Goal: Check status: Check status

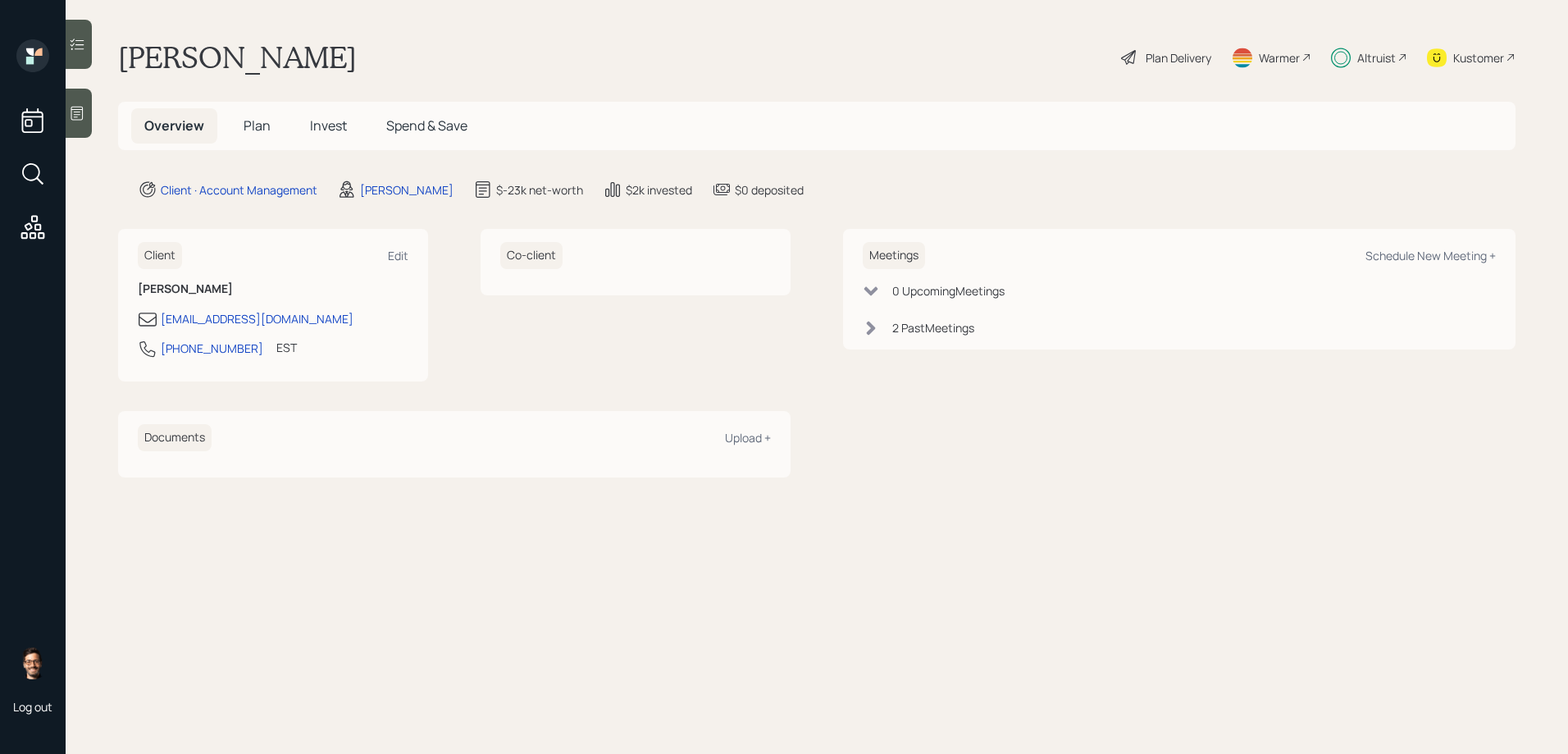
click at [322, 129] on span "Invest" at bounding box center [328, 126] width 37 height 18
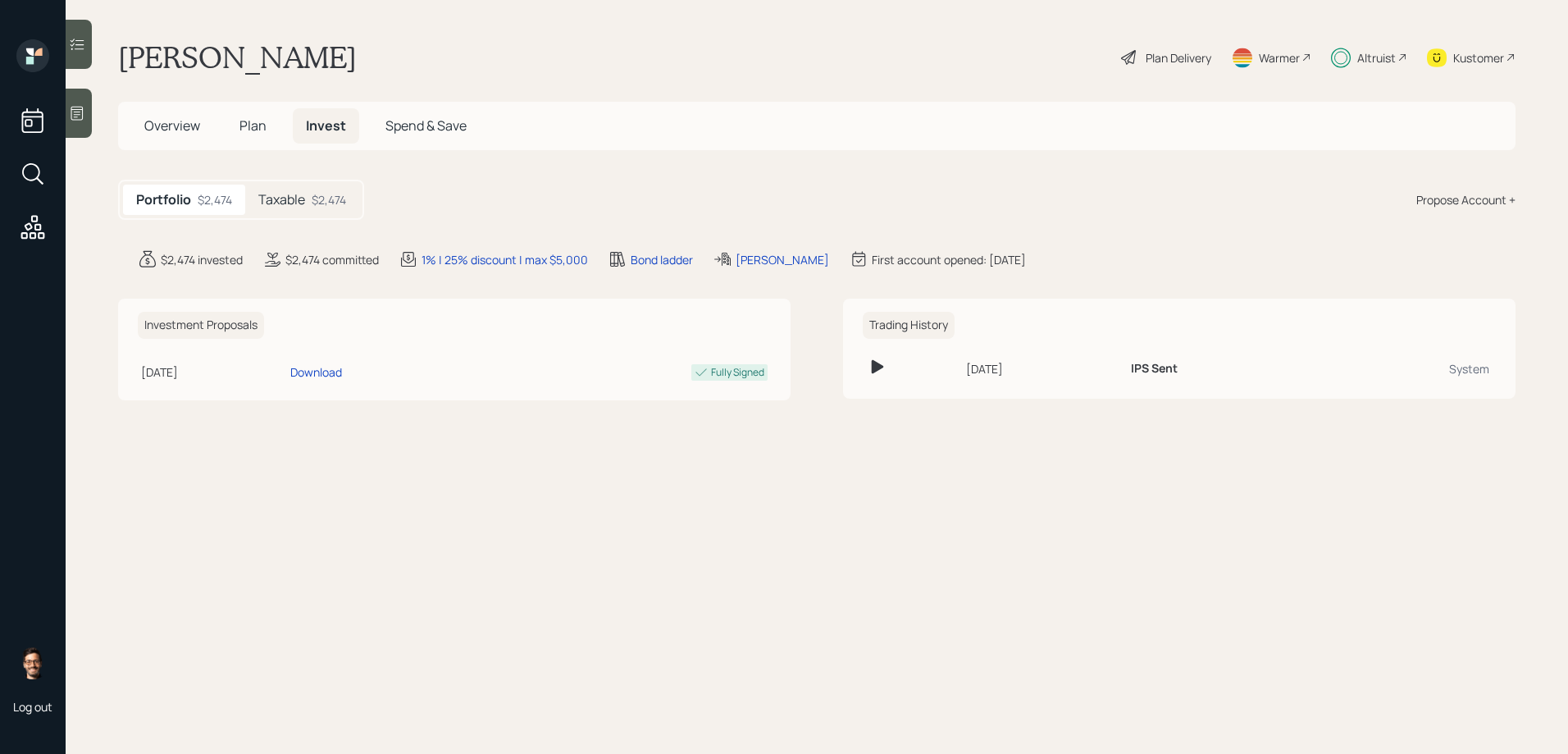
click at [314, 196] on div "$2,474" at bounding box center [329, 200] width 35 height 17
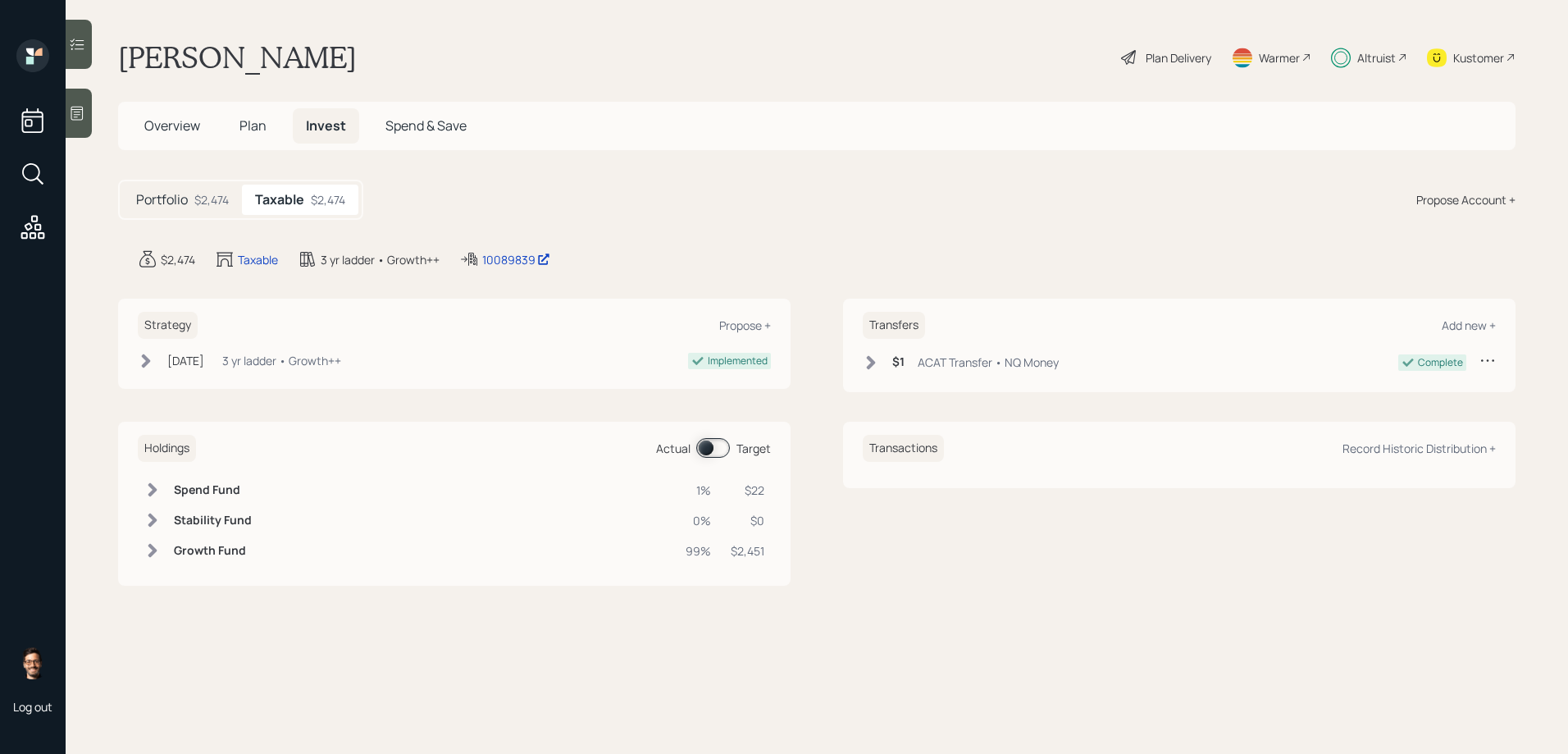
click at [713, 442] on span at bounding box center [713, 448] width 34 height 19
click at [713, 447] on span at bounding box center [713, 448] width 34 height 19
click at [82, 42] on icon at bounding box center [76, 43] width 16 height 16
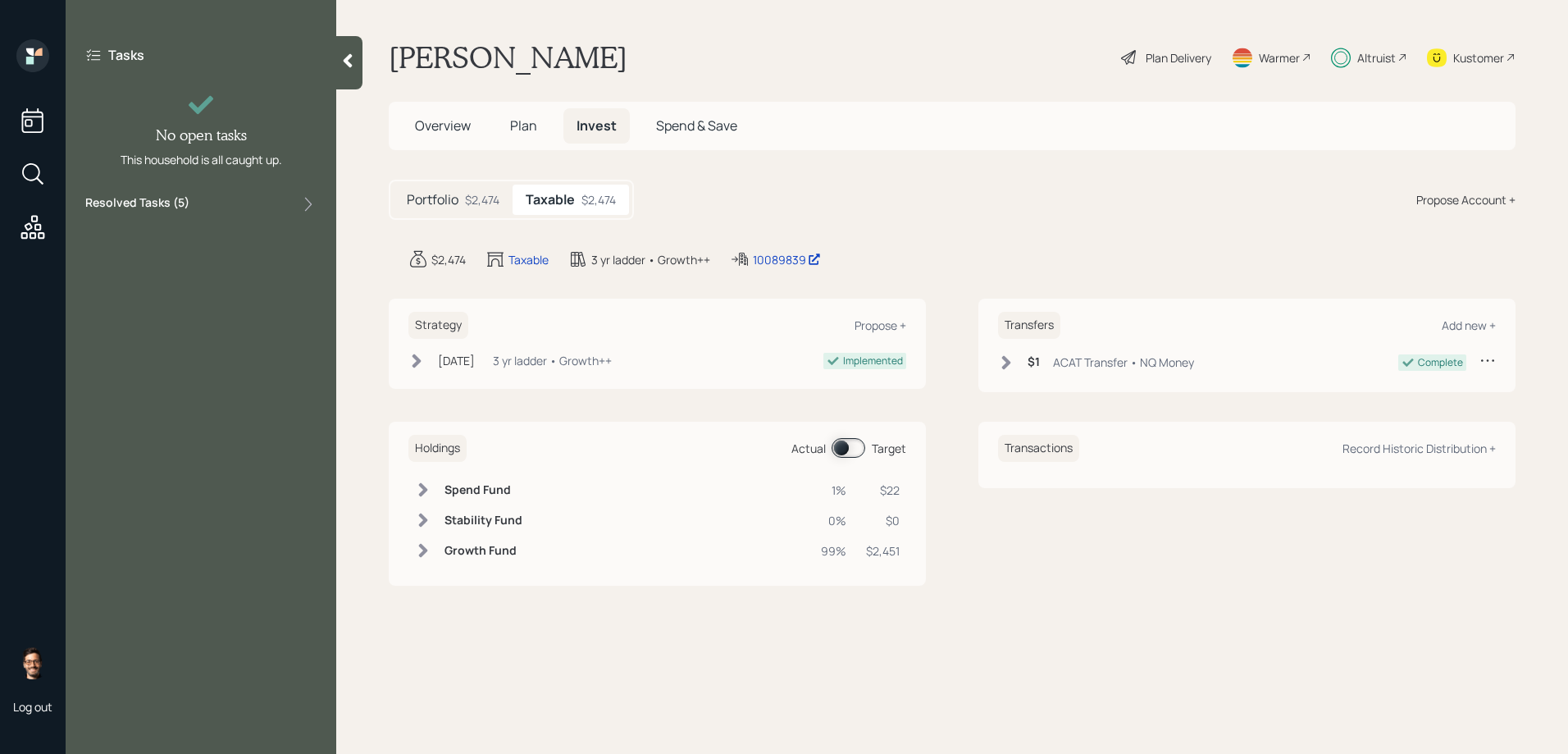
click at [185, 192] on div "Tasks No open tasks This household is all caught up. Resolved Tasks ( 5 )" at bounding box center [201, 130] width 270 height 182
click at [188, 204] on label "Resolved Tasks ( 5 )" at bounding box center [137, 204] width 104 height 19
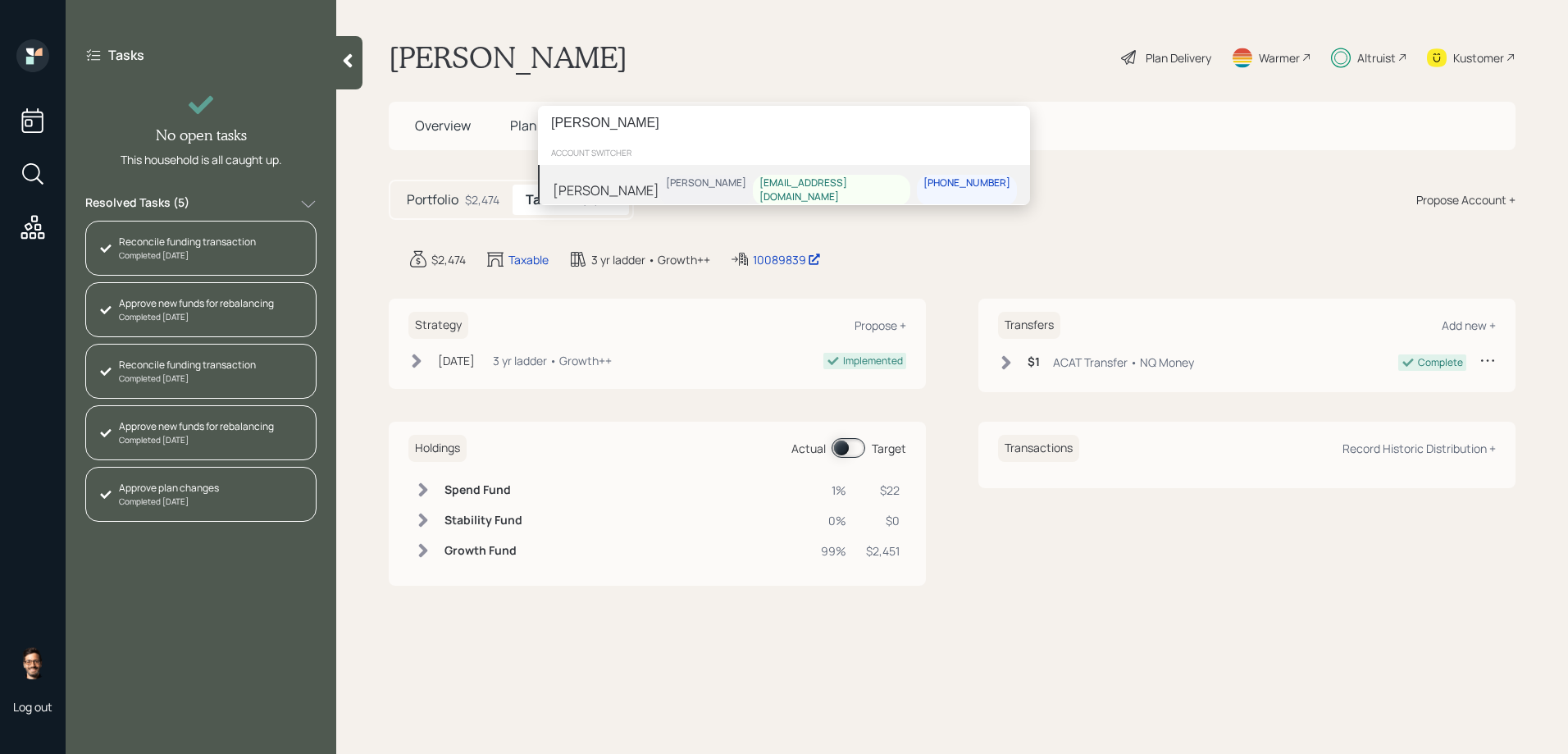
type input "laura bond"
